Goal: Information Seeking & Learning: Learn about a topic

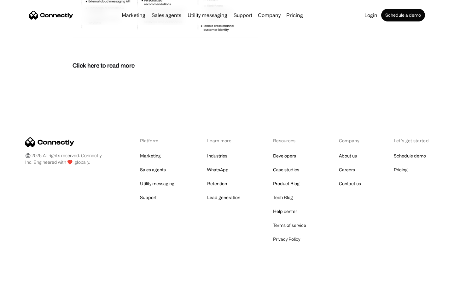
scroll to position [2736, 0]
